Goal: Information Seeking & Learning: Learn about a topic

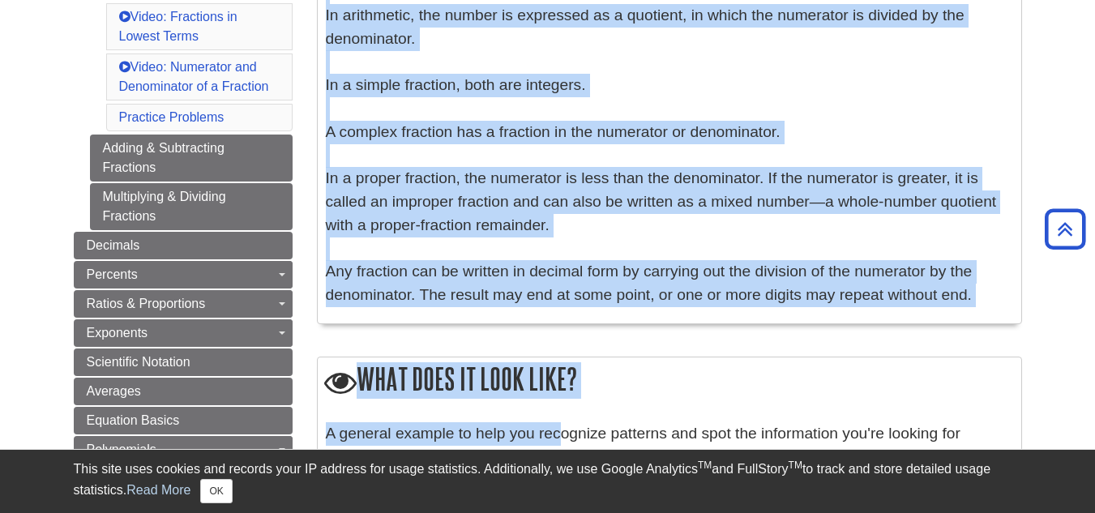
scroll to position [691, 0]
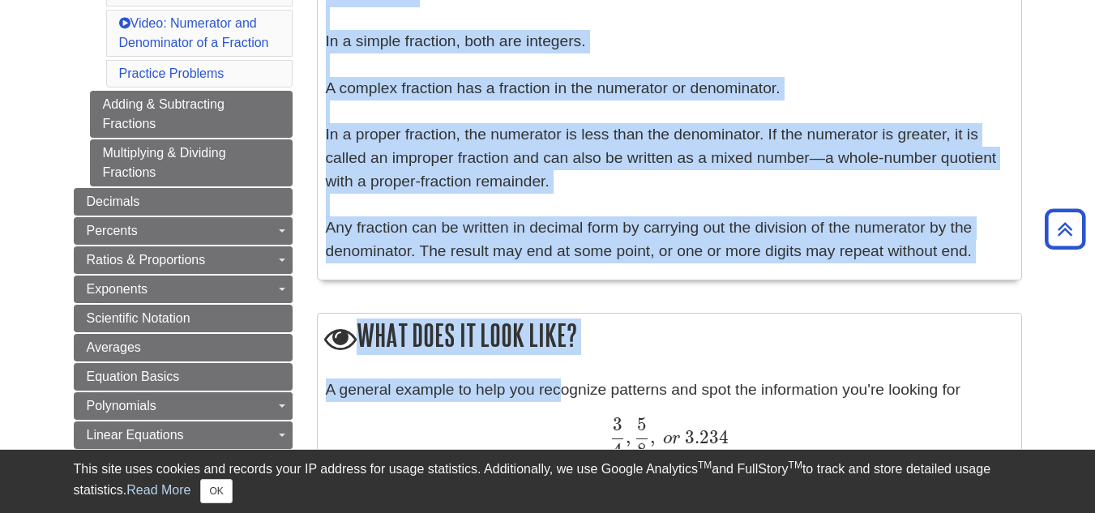
drag, startPoint x: 327, startPoint y: 156, endPoint x: 960, endPoint y: 272, distance: 642.6
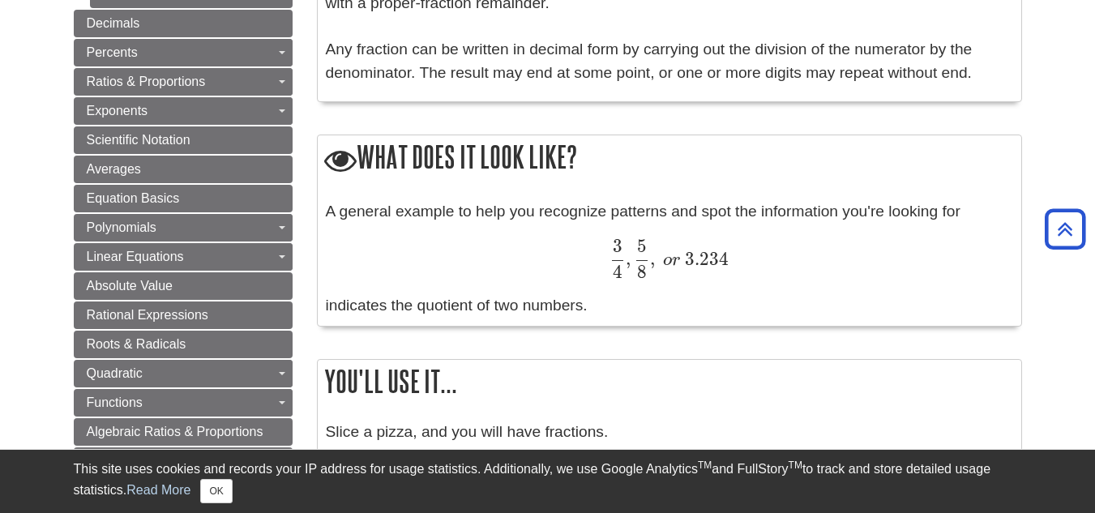
scroll to position [871, 0]
click at [717, 297] on div "A general example to help you recognize patterns and spot the information you'r…" at bounding box center [669, 258] width 687 height 118
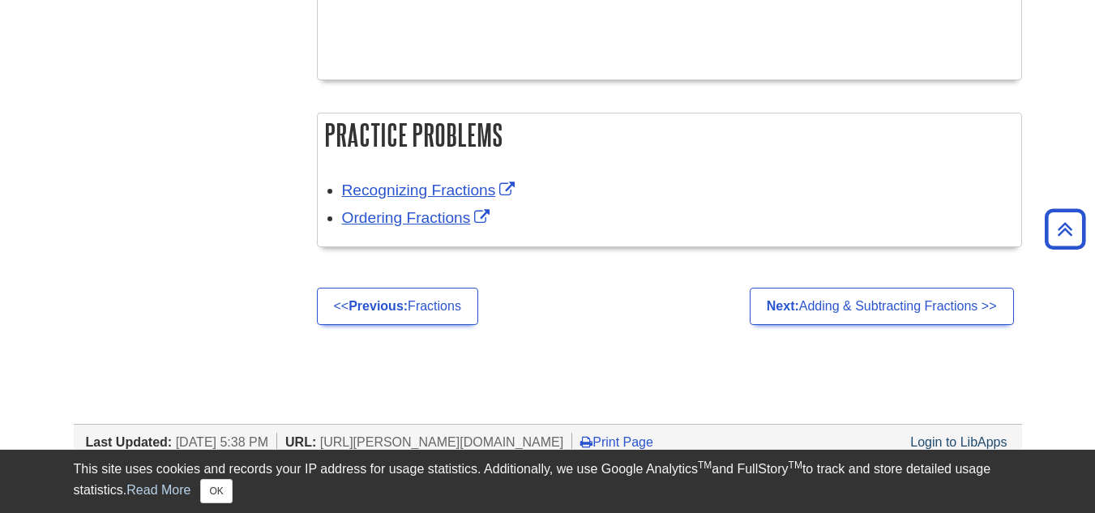
scroll to position [3052, 0]
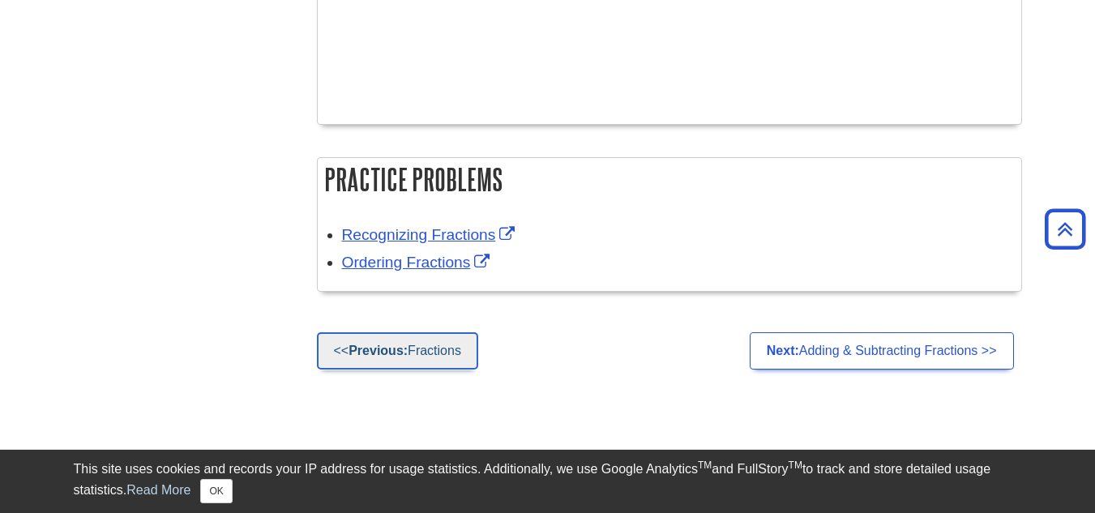
click at [458, 351] on link "<< Previous: Fractions" at bounding box center [397, 350] width 161 height 37
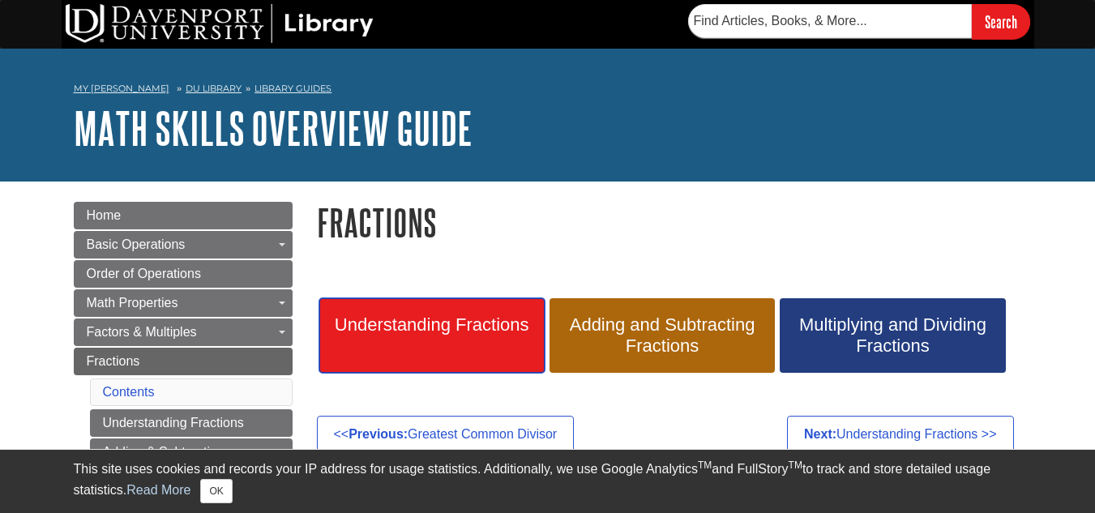
click at [460, 329] on span "Understanding Fractions" at bounding box center [432, 324] width 201 height 21
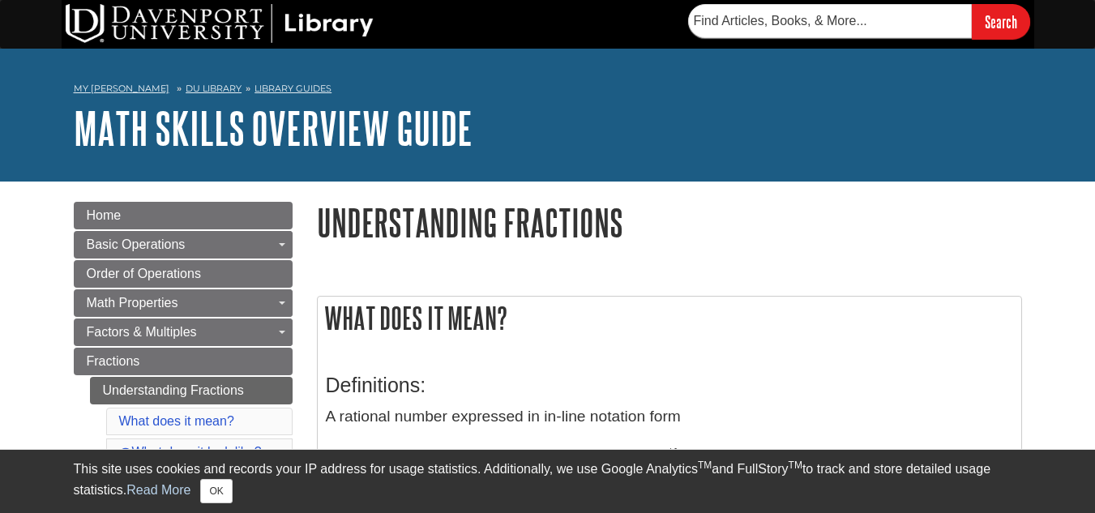
scroll to position [705, 0]
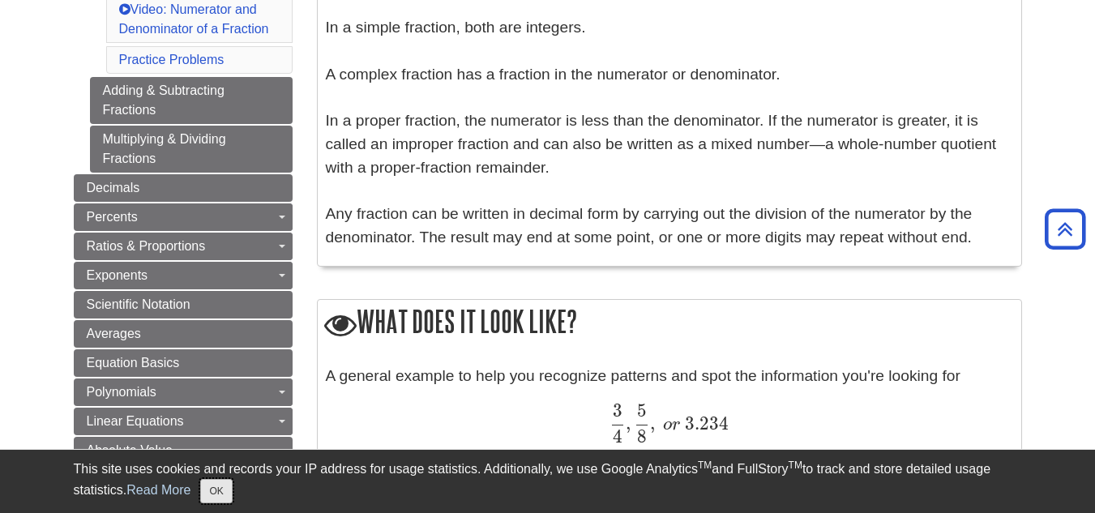
click at [215, 501] on button "OK" at bounding box center [216, 491] width 32 height 24
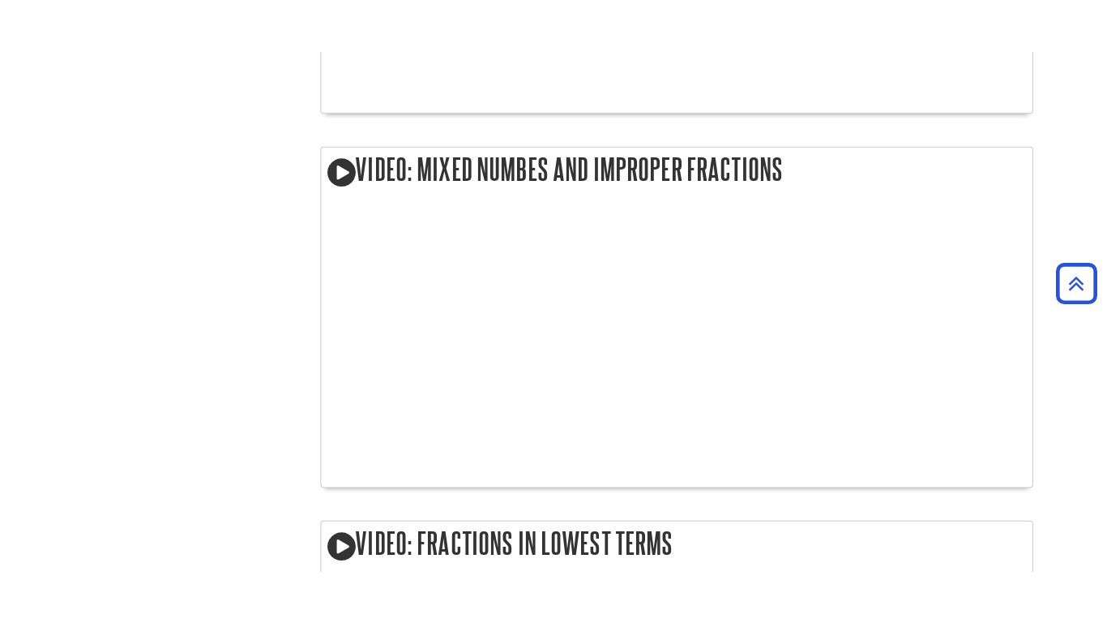
scroll to position [2019, 0]
